Goal: Task Accomplishment & Management: Use online tool/utility

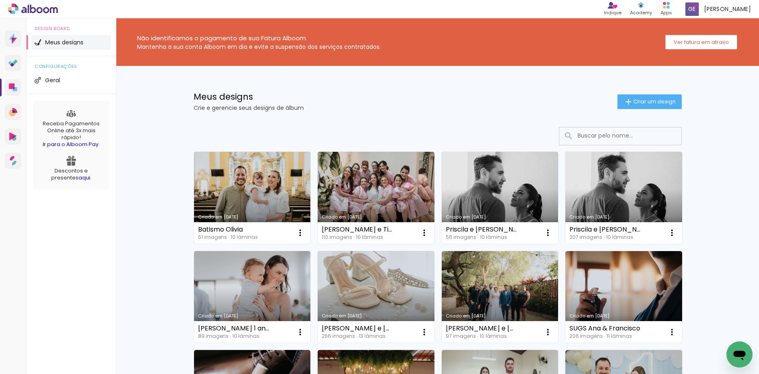
click at [253, 189] on link "Criado em [DATE]" at bounding box center [252, 198] width 117 height 92
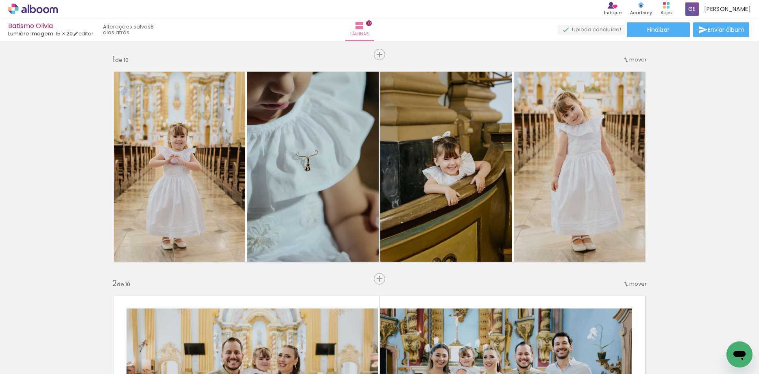
scroll to position [0, 2088]
drag, startPoint x: 184, startPoint y: 368, endPoint x: 15, endPoint y: 23, distance: 384.4
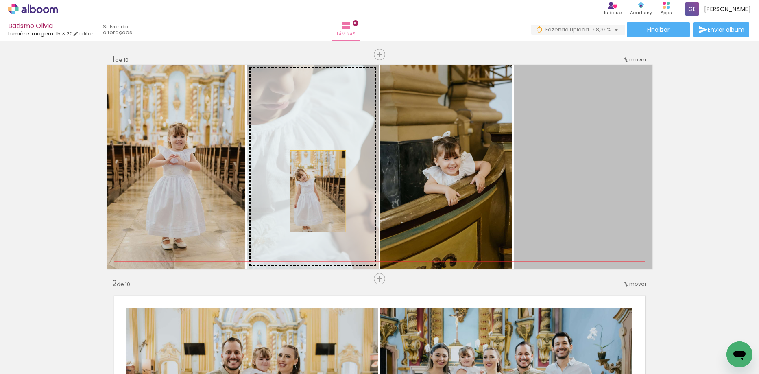
drag, startPoint x: 549, startPoint y: 206, endPoint x: 315, endPoint y: 191, distance: 234.7
click at [0, 0] on slot at bounding box center [0, 0] width 0 height 0
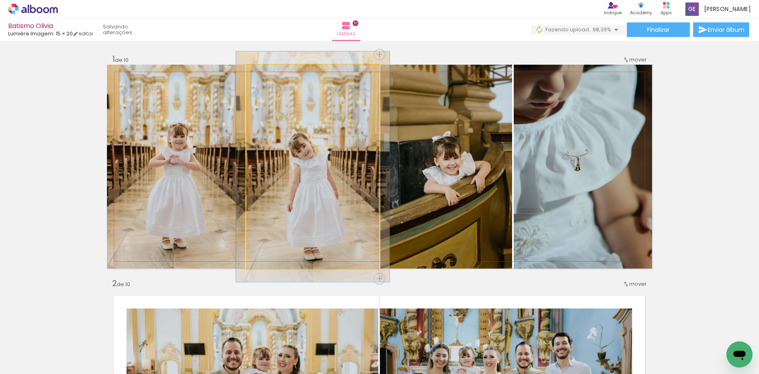
type paper-slider "113"
click at [266, 71] on div at bounding box center [269, 73] width 7 height 7
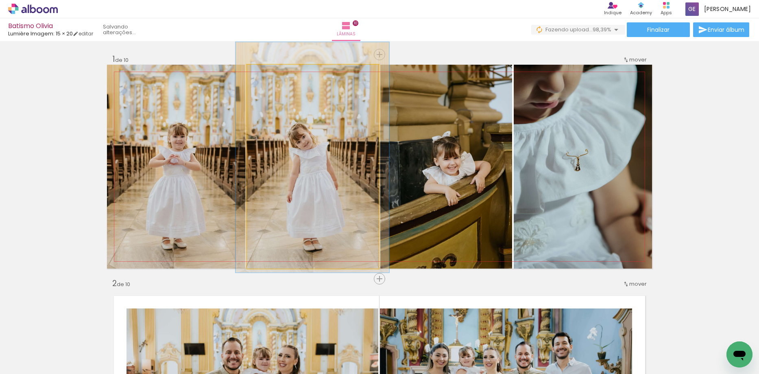
drag, startPoint x: 300, startPoint y: 191, endPoint x: 300, endPoint y: 181, distance: 9.4
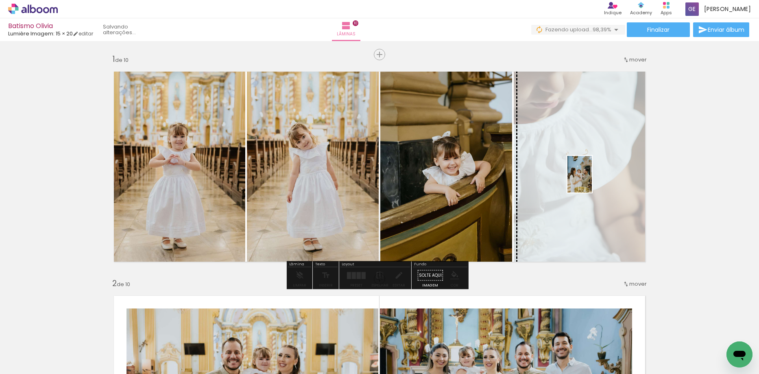
drag, startPoint x: 731, startPoint y: 336, endPoint x: 592, endPoint y: 180, distance: 209.1
click at [592, 180] on quentale-workspace at bounding box center [379, 187] width 759 height 374
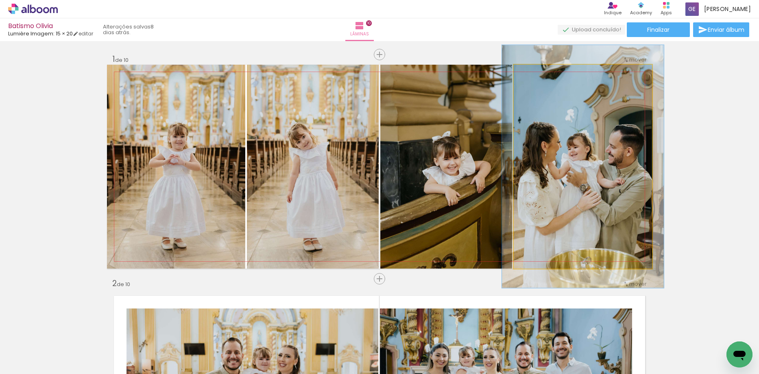
drag, startPoint x: 530, startPoint y: 72, endPoint x: 535, endPoint y: 72, distance: 4.9
type paper-slider "117"
click at [535, 72] on div at bounding box center [537, 73] width 7 height 7
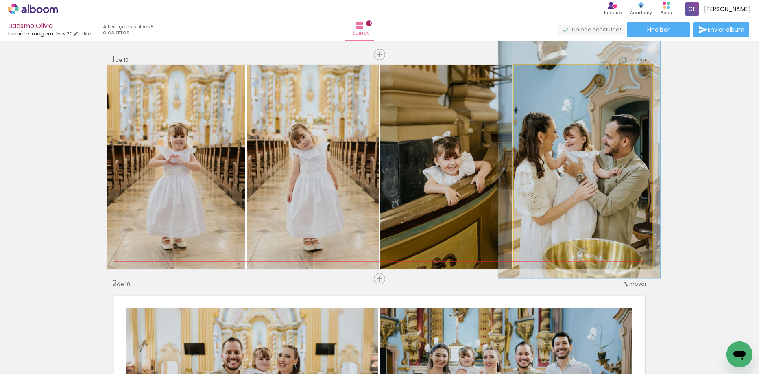
drag, startPoint x: 579, startPoint y: 181, endPoint x: 575, endPoint y: 172, distance: 10.4
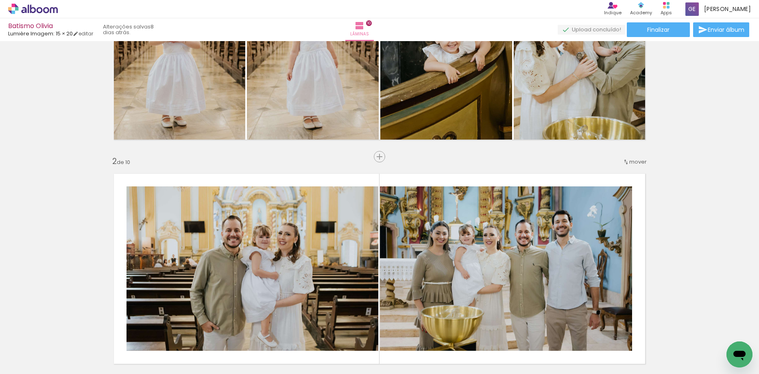
scroll to position [163, 0]
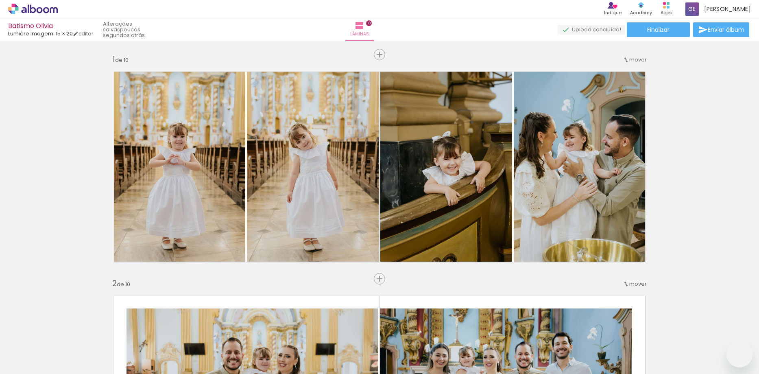
type paper-slider "116"
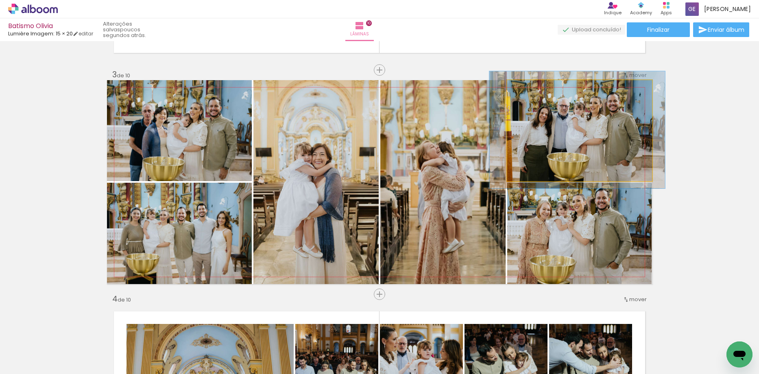
scroll to position [0, 2179]
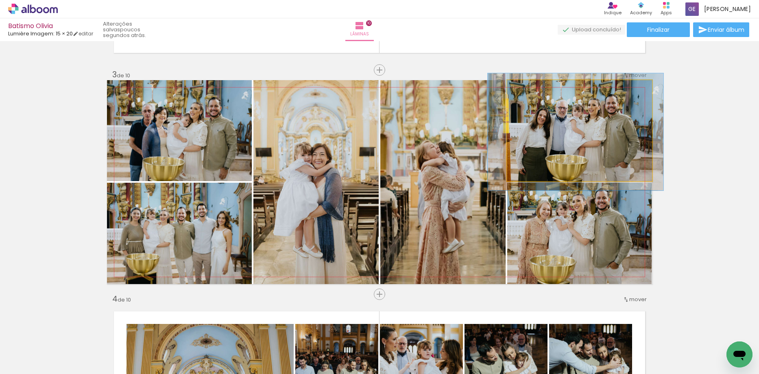
drag, startPoint x: 593, startPoint y: 140, endPoint x: 589, endPoint y: 141, distance: 4.2
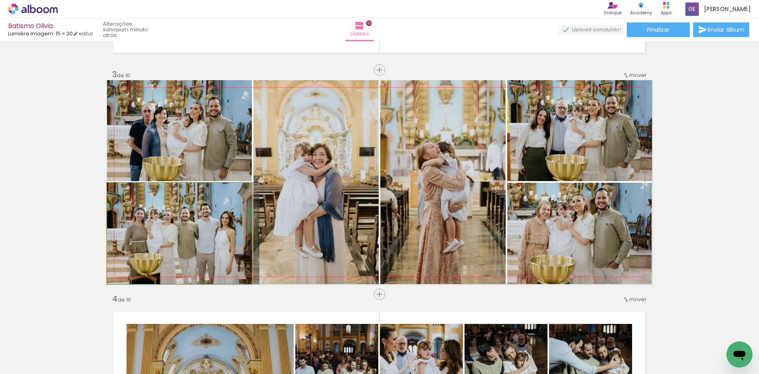
drag, startPoint x: 194, startPoint y: 247, endPoint x: 199, endPoint y: 246, distance: 5.0
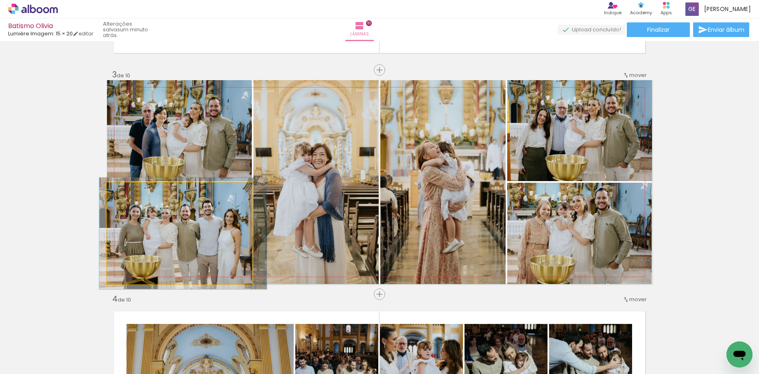
type paper-slider "110"
click at [125, 189] on div at bounding box center [128, 190] width 7 height 7
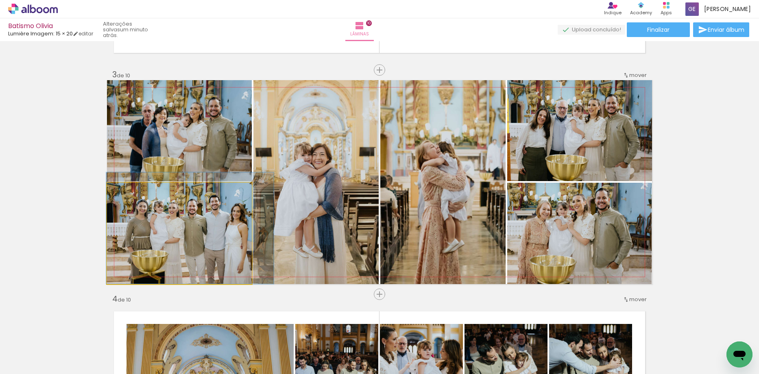
drag, startPoint x: 177, startPoint y: 233, endPoint x: 184, endPoint y: 224, distance: 12.0
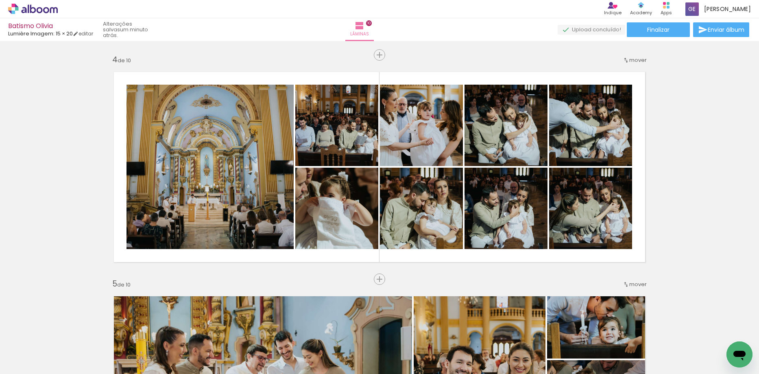
scroll to position [677, 0]
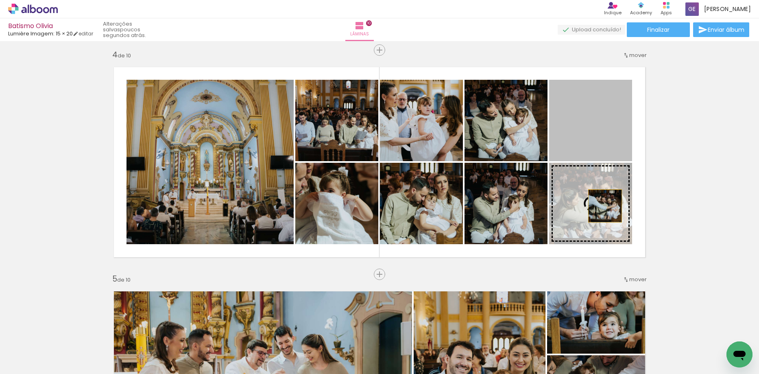
drag, startPoint x: 604, startPoint y: 124, endPoint x: 602, endPoint y: 206, distance: 81.8
click at [0, 0] on slot at bounding box center [0, 0] width 0 height 0
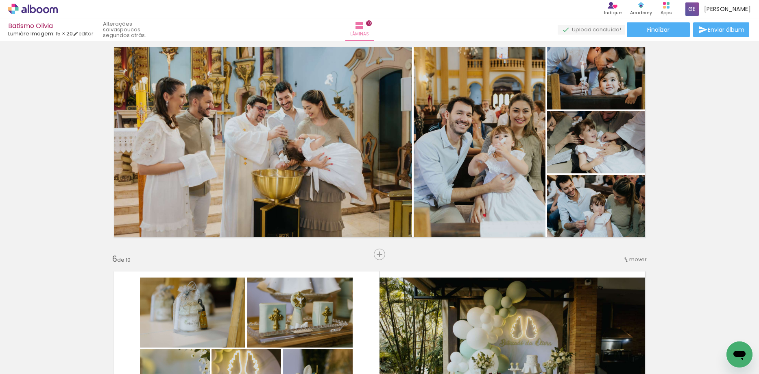
scroll to position [880, 0]
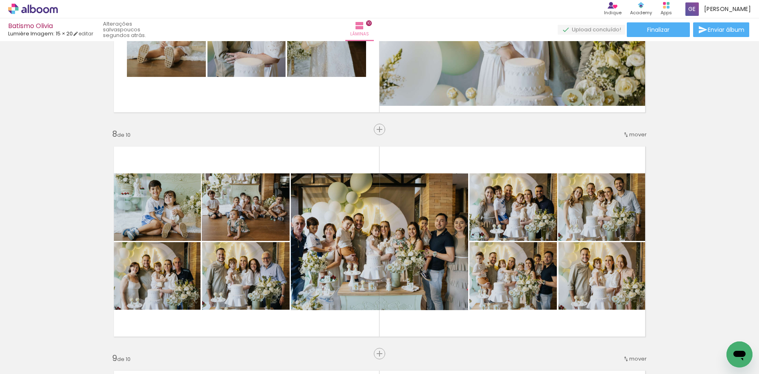
scroll to position [1571, 0]
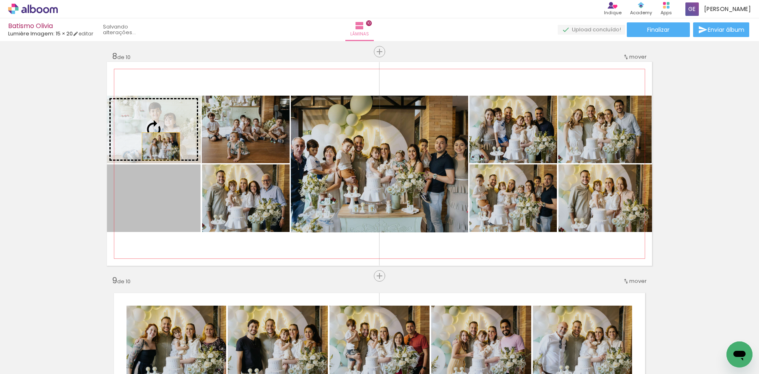
drag, startPoint x: 154, startPoint y: 209, endPoint x: 158, endPoint y: 146, distance: 62.7
click at [0, 0] on slot at bounding box center [0, 0] width 0 height 0
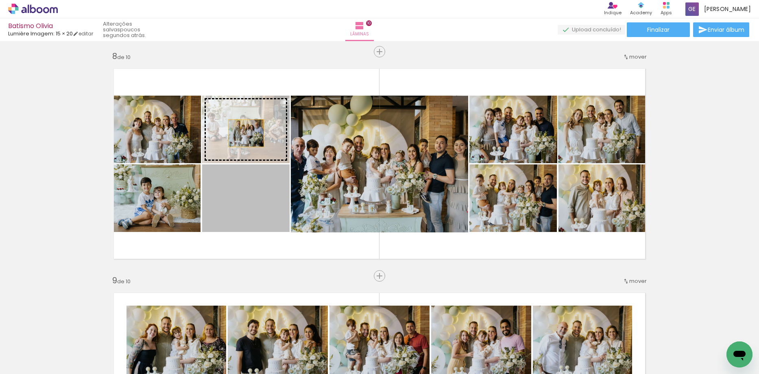
drag, startPoint x: 236, startPoint y: 204, endPoint x: 243, endPoint y: 133, distance: 71.5
click at [0, 0] on slot at bounding box center [0, 0] width 0 height 0
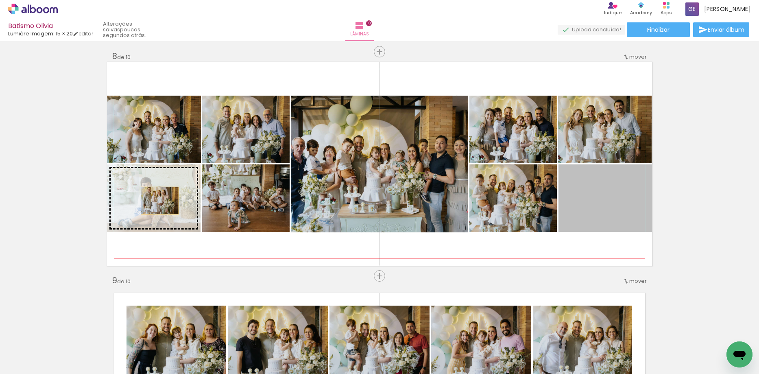
drag, startPoint x: 607, startPoint y: 202, endPoint x: 157, endPoint y: 200, distance: 450.9
click at [0, 0] on slot at bounding box center [0, 0] width 0 height 0
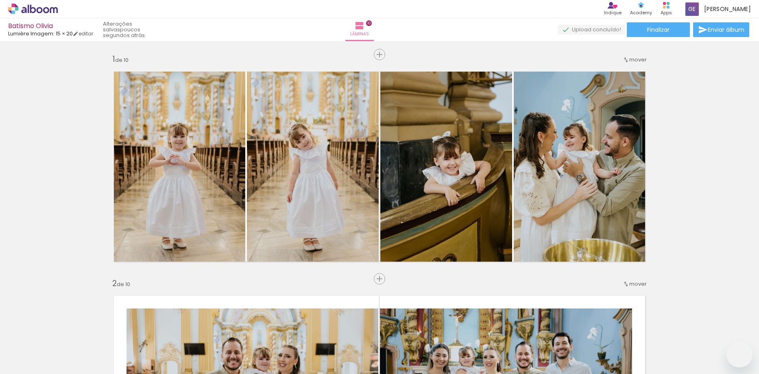
click at [0, 0] on slot at bounding box center [0, 0] width 0 height 0
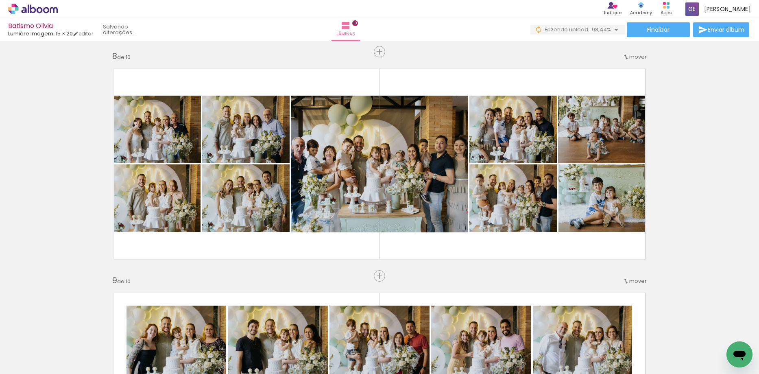
scroll to position [0, 2225]
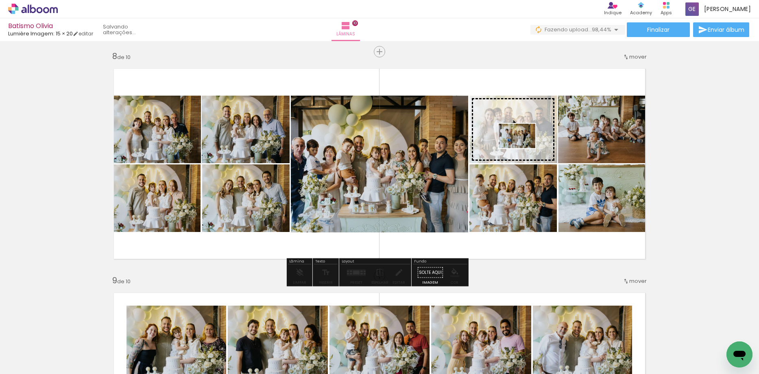
drag, startPoint x: 715, startPoint y: 350, endPoint x: 523, endPoint y: 148, distance: 279.0
click at [523, 148] on quentale-workspace at bounding box center [379, 187] width 759 height 374
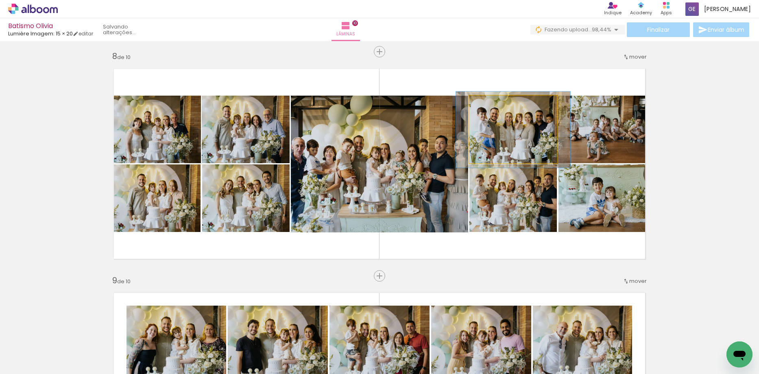
type paper-slider "112"
click at [489, 102] on div at bounding box center [491, 103] width 7 height 7
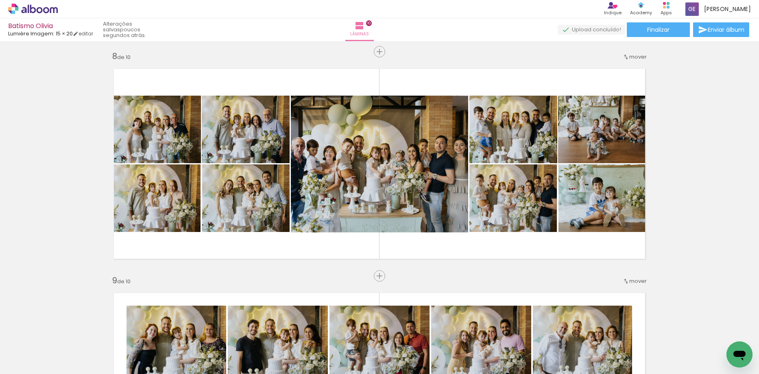
scroll to position [0, 2225]
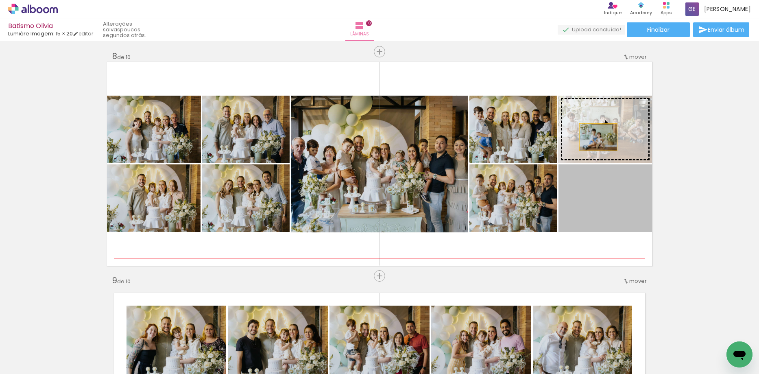
drag, startPoint x: 601, startPoint y: 200, endPoint x: 595, endPoint y: 137, distance: 63.0
click at [0, 0] on slot at bounding box center [0, 0] width 0 height 0
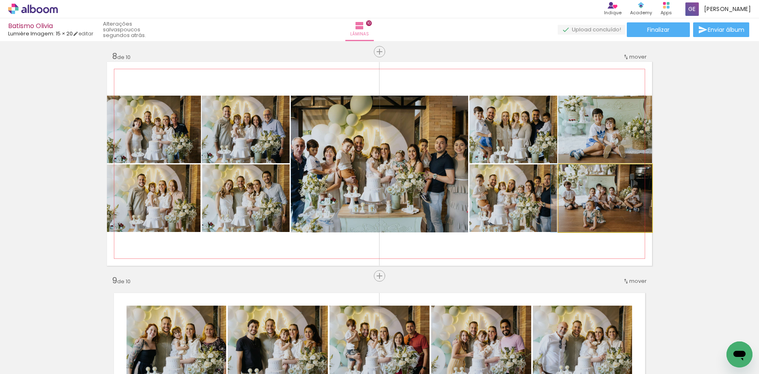
drag, startPoint x: 607, startPoint y: 206, endPoint x: 598, endPoint y: 206, distance: 8.5
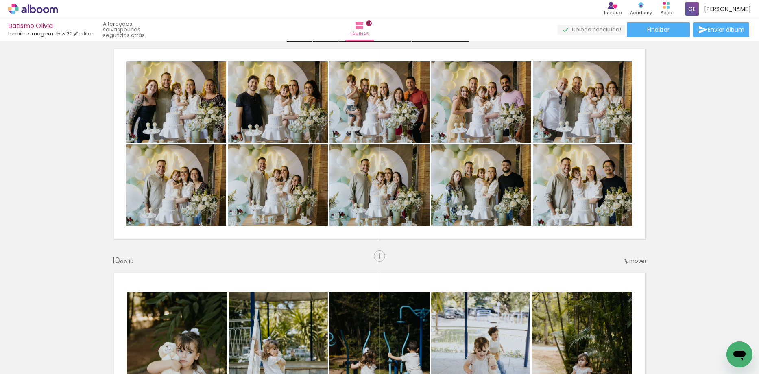
scroll to position [1774, 0]
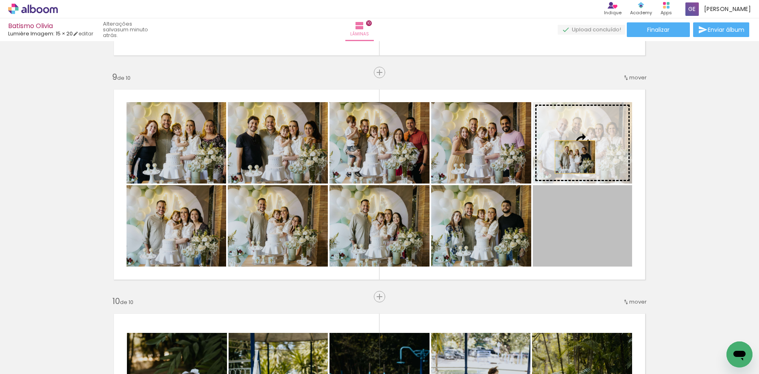
drag, startPoint x: 577, startPoint y: 238, endPoint x: 572, endPoint y: 157, distance: 81.5
click at [0, 0] on slot at bounding box center [0, 0] width 0 height 0
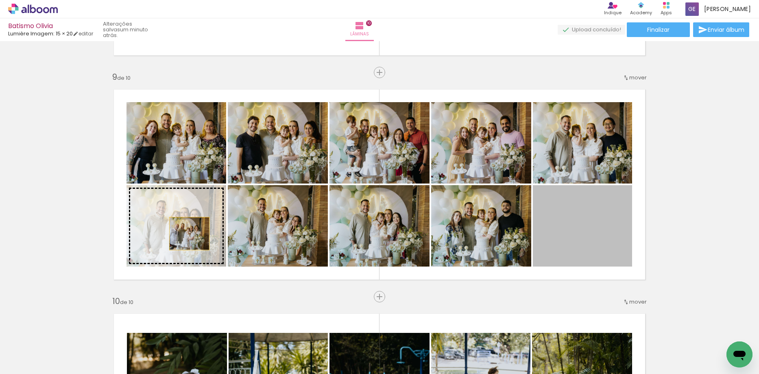
drag, startPoint x: 582, startPoint y: 230, endPoint x: 186, endPoint y: 233, distance: 395.6
click at [0, 0] on slot at bounding box center [0, 0] width 0 height 0
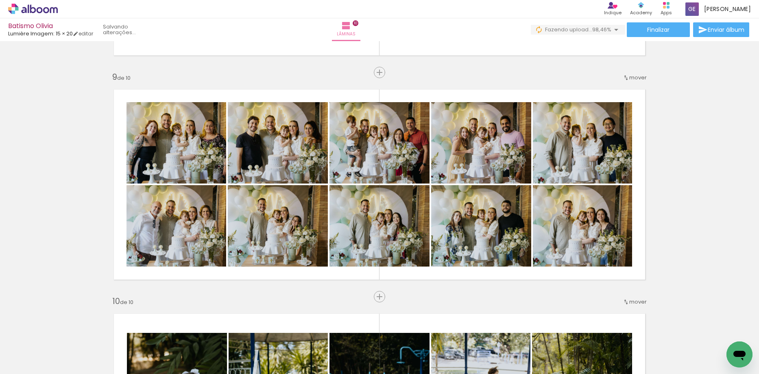
scroll to position [0, 2270]
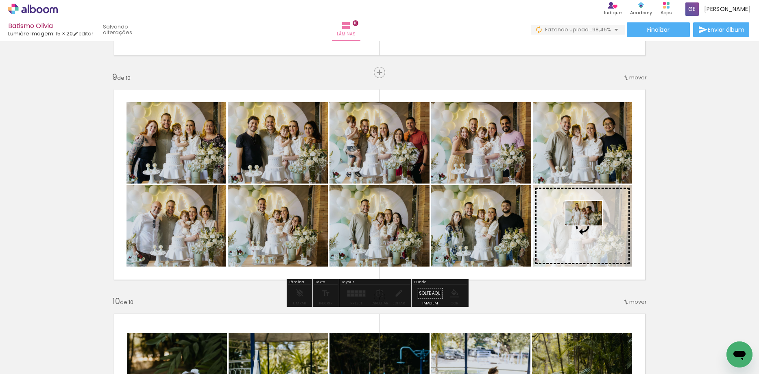
drag, startPoint x: 719, startPoint y: 347, endPoint x: 590, endPoint y: 225, distance: 177.8
click at [590, 225] on quentale-workspace at bounding box center [379, 187] width 759 height 374
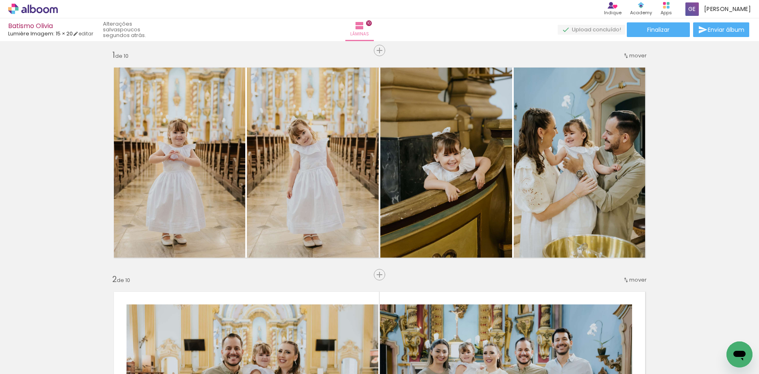
scroll to position [0, 0]
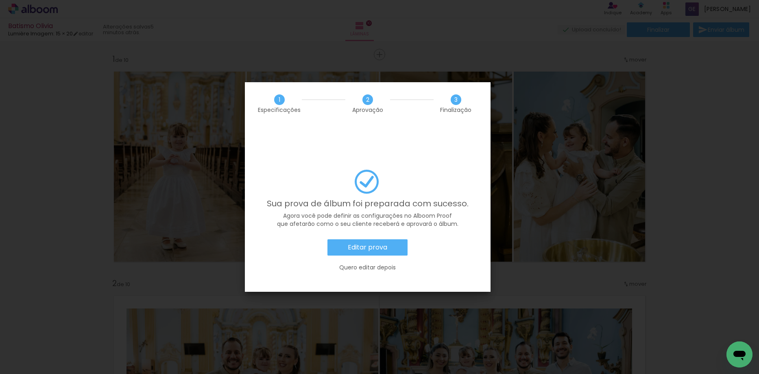
scroll to position [0, 2270]
click at [0, 0] on slot "Editar prova" at bounding box center [0, 0] width 0 height 0
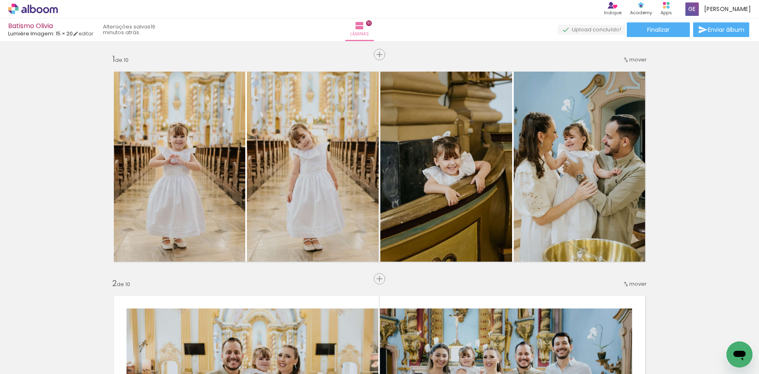
scroll to position [0, 2270]
